Goal: Information Seeking & Learning: Learn about a topic

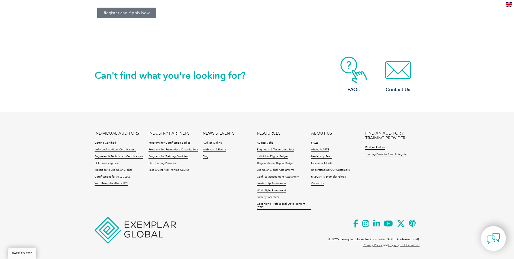
scroll to position [702, 0]
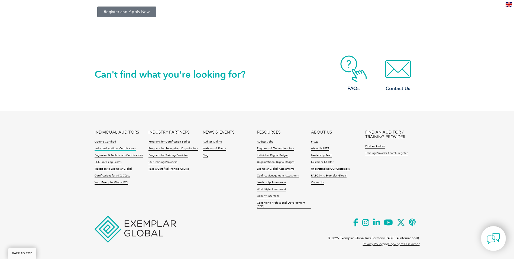
click at [123, 148] on link "Individual Auditors Certifications" at bounding box center [115, 149] width 41 height 4
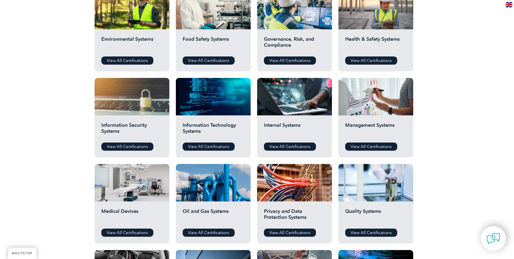
scroll to position [217, 0]
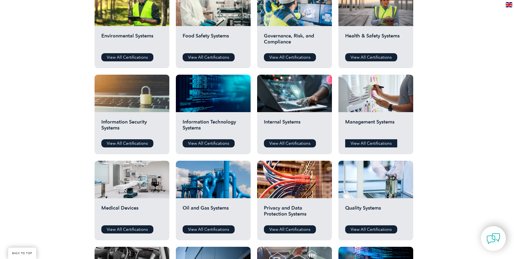
click at [376, 141] on link "View All Certifications" at bounding box center [371, 143] width 52 height 8
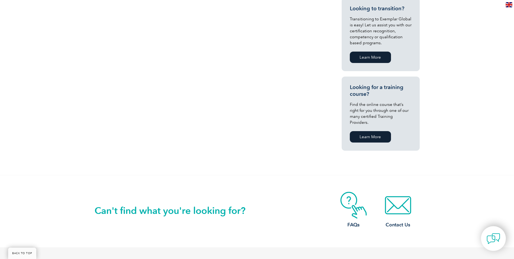
scroll to position [428, 0]
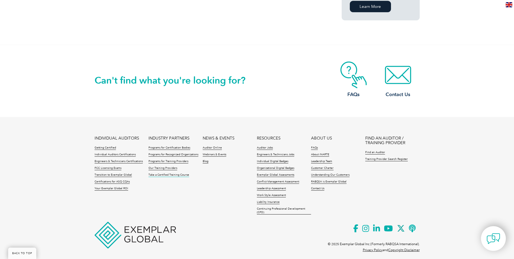
click at [160, 173] on link "Take a Certified Training Course" at bounding box center [169, 175] width 41 height 4
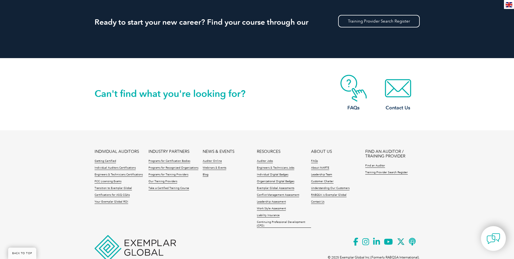
scroll to position [543, 0]
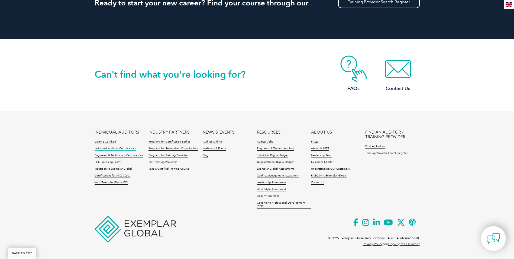
click at [111, 148] on link "Individual Auditors Certifications" at bounding box center [115, 149] width 41 height 4
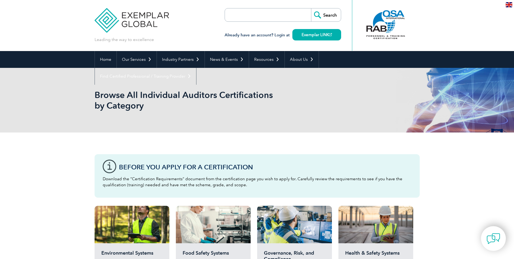
click at [273, 21] on input "search" at bounding box center [256, 14] width 57 height 13
type input "internal auditor"
click at [311, 8] on input "Search" at bounding box center [326, 14] width 30 height 13
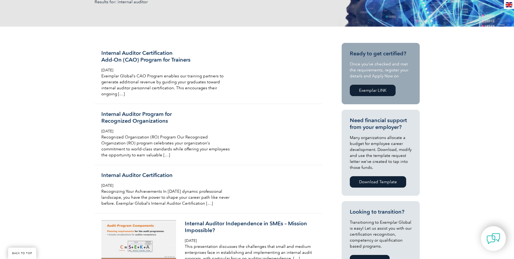
scroll to position [108, 0]
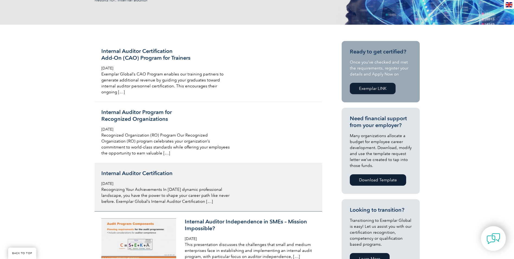
click at [113, 183] on span "[DATE]" at bounding box center [107, 183] width 12 height 5
